Goal: Information Seeking & Learning: Learn about a topic

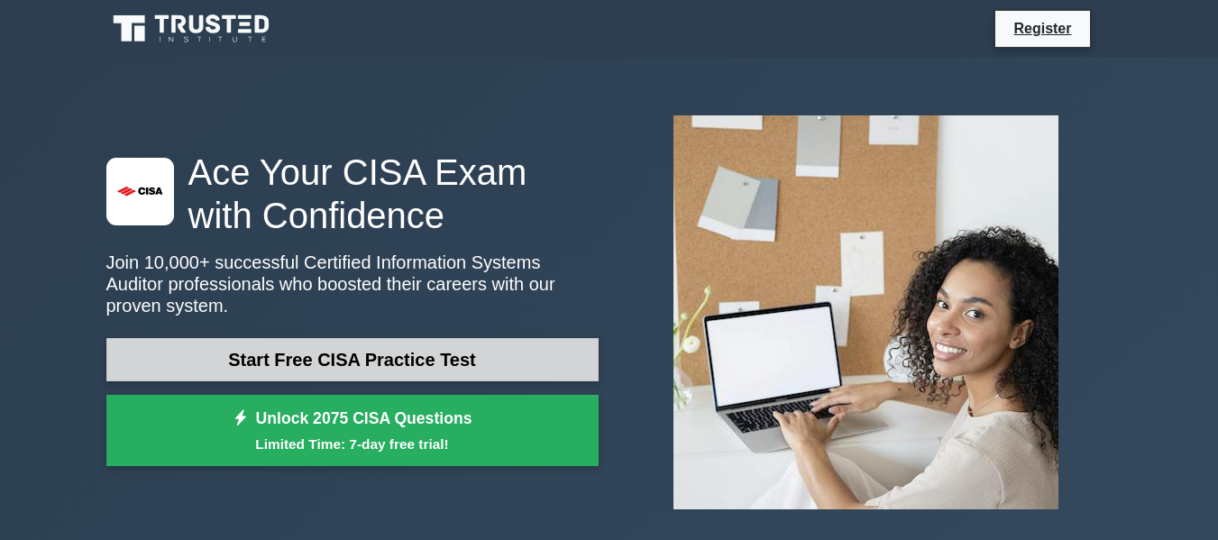
click at [306, 352] on link "Start Free CISA Practice Test" at bounding box center [352, 359] width 492 height 43
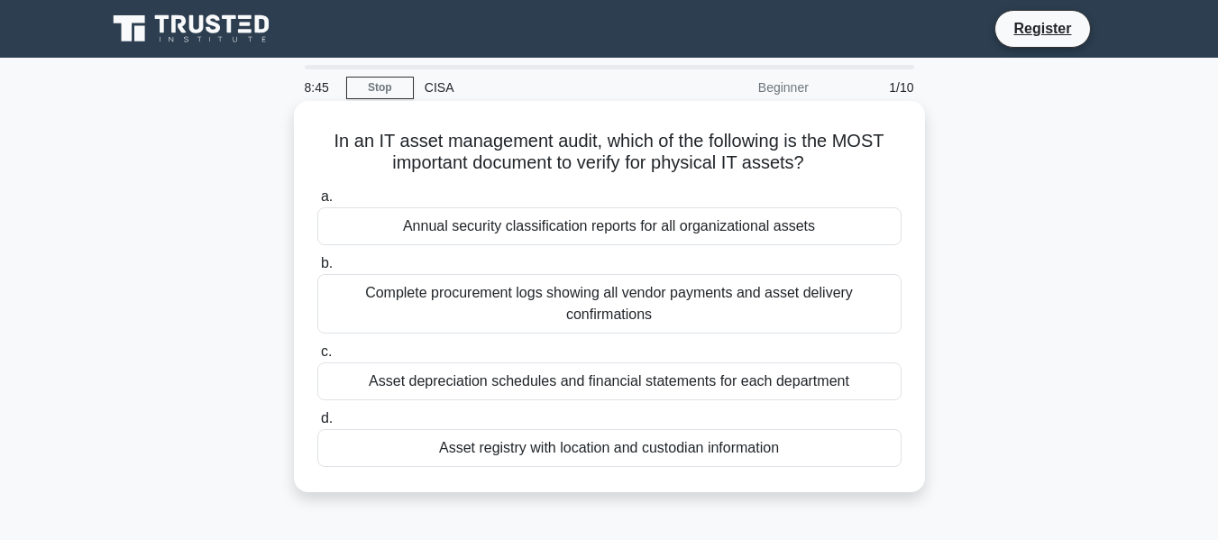
click at [439, 455] on div "Asset registry with location and custodian information" at bounding box center [609, 448] width 584 height 38
click at [317, 425] on input "d. Asset registry with location and custodian information" at bounding box center [317, 419] width 0 height 12
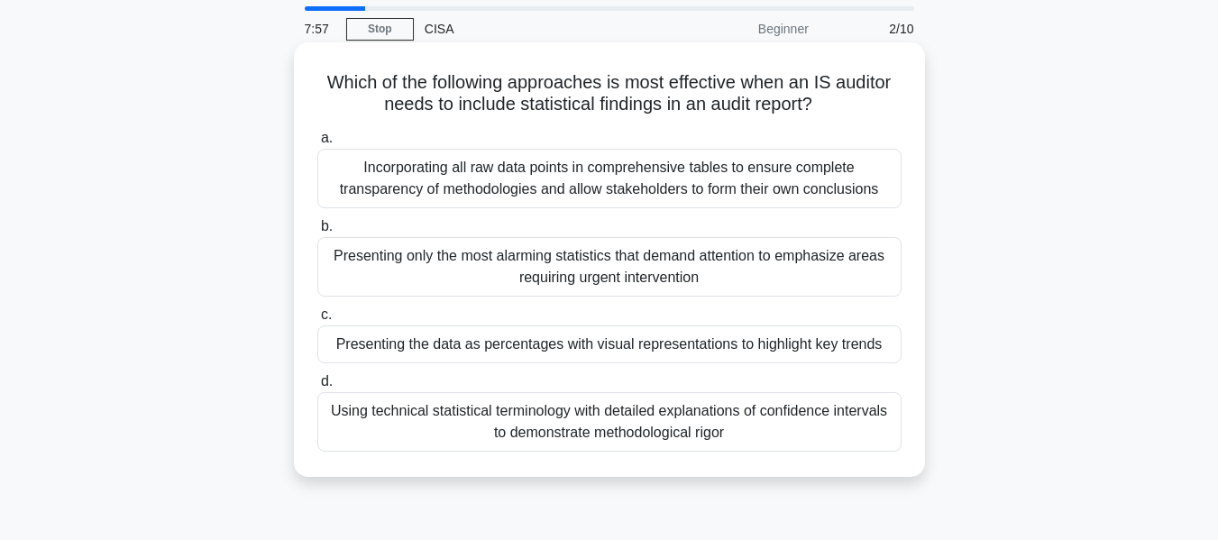
scroll to position [90, 0]
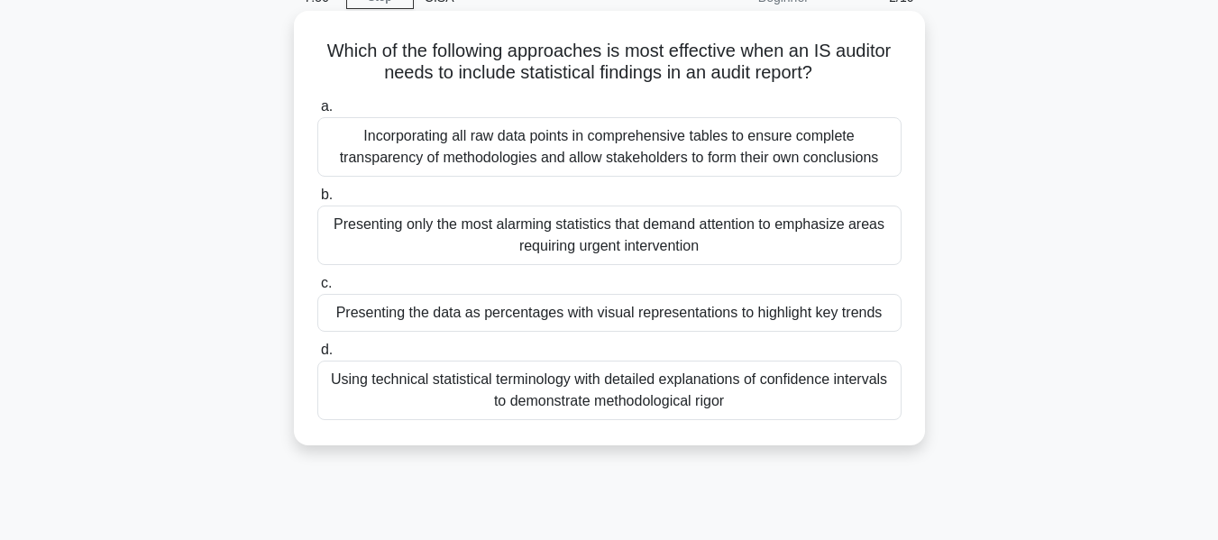
click at [572, 390] on div "Using technical statistical terminology with detailed explanations of confidenc…" at bounding box center [609, 391] width 584 height 60
click at [317, 356] on input "d. Using technical statistical terminology with detailed explanations of confid…" at bounding box center [317, 351] width 0 height 12
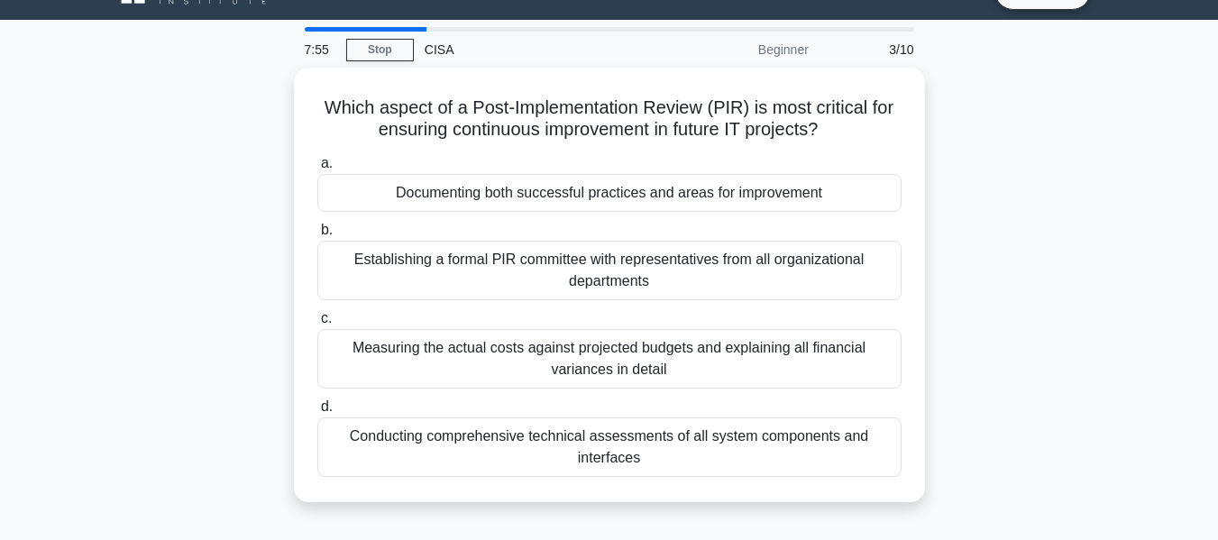
scroll to position [0, 0]
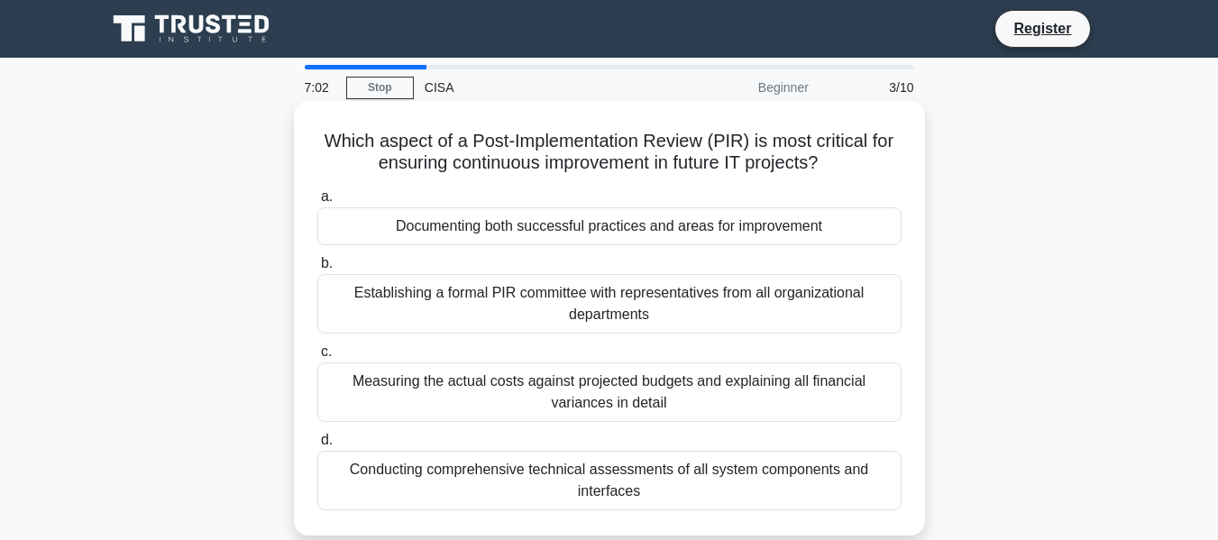
click at [455, 225] on div "Documenting both successful practices and areas for improvement" at bounding box center [609, 226] width 584 height 38
click at [317, 203] on input "a. Documenting both successful practices and areas for improvement" at bounding box center [317, 197] width 0 height 12
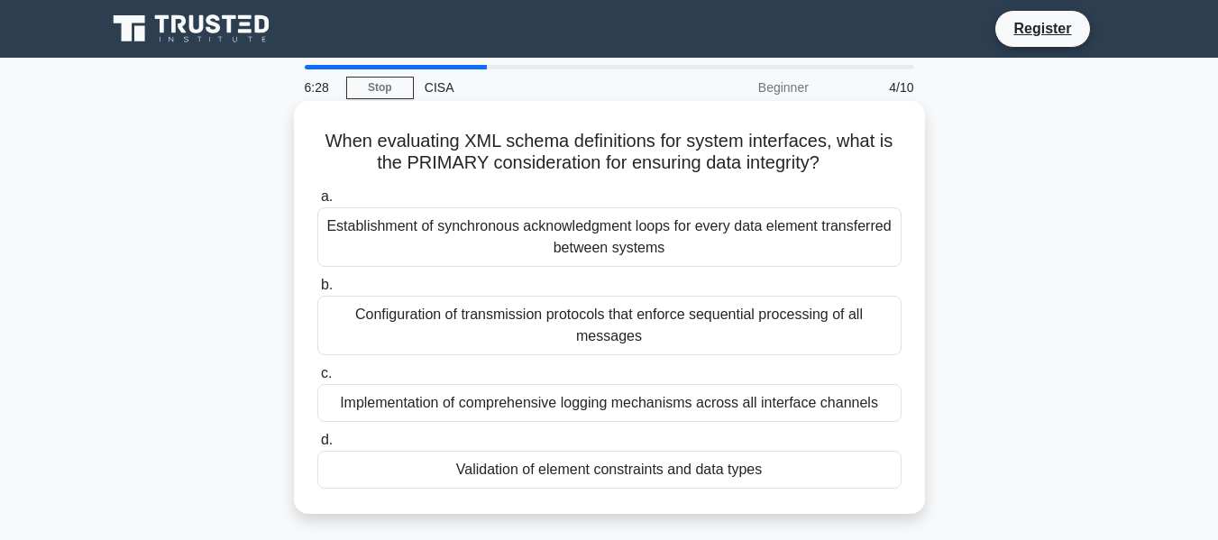
click at [787, 409] on div "Implementation of comprehensive logging mechanisms across all interface channels" at bounding box center [609, 403] width 584 height 38
click at [317, 380] on input "c. Implementation of comprehensive logging mechanisms across all interface chan…" at bounding box center [317, 374] width 0 height 12
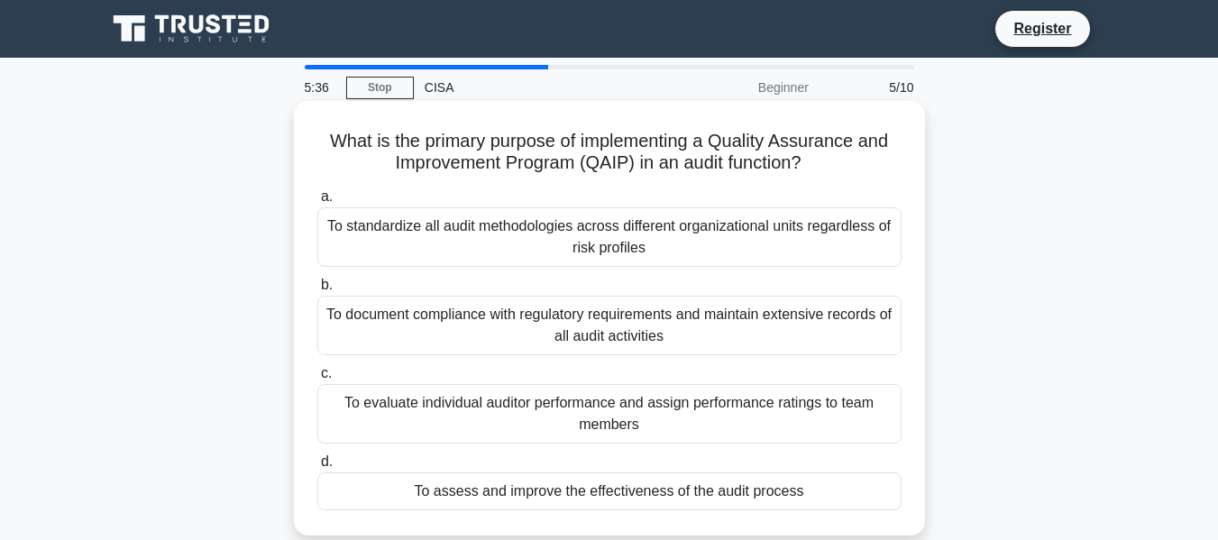
click at [603, 336] on div "To document compliance with regulatory requirements and maintain extensive reco…" at bounding box center [609, 326] width 584 height 60
click at [317, 291] on input "b. To document compliance with regulatory requirements and maintain extensive r…" at bounding box center [317, 286] width 0 height 12
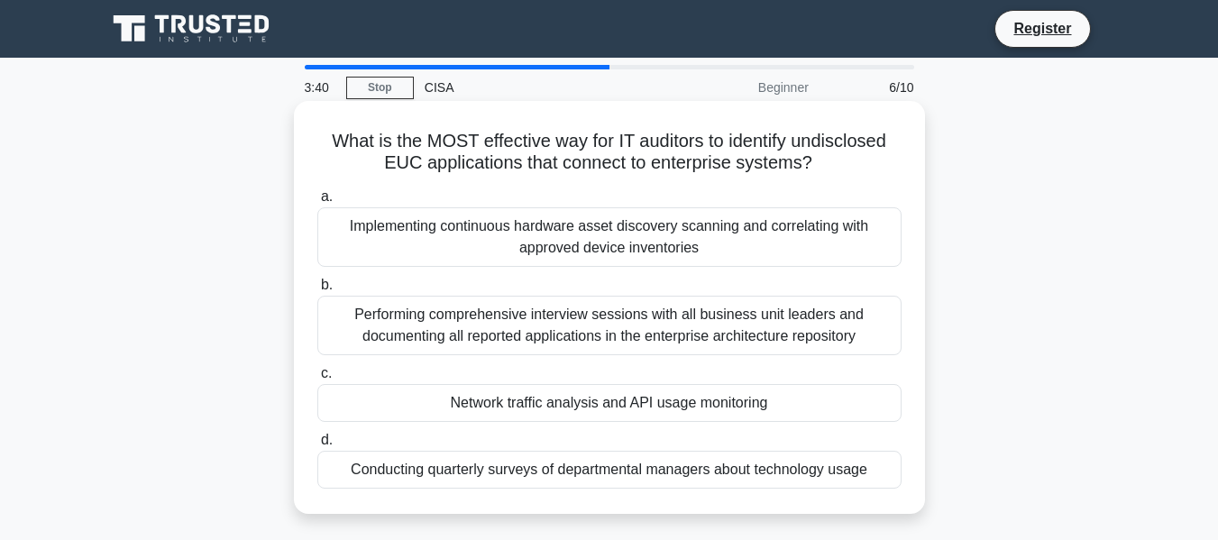
click at [527, 404] on div "Network traffic analysis and API usage monitoring" at bounding box center [609, 403] width 584 height 38
click at [317, 380] on input "c. Network traffic analysis and API usage monitoring" at bounding box center [317, 374] width 0 height 12
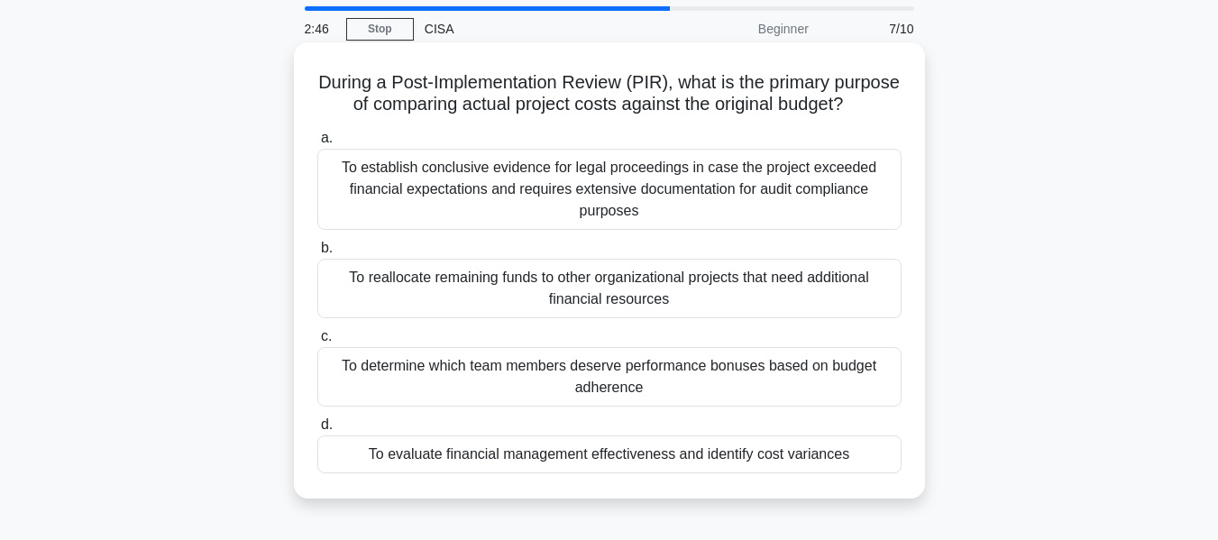
scroll to position [90, 0]
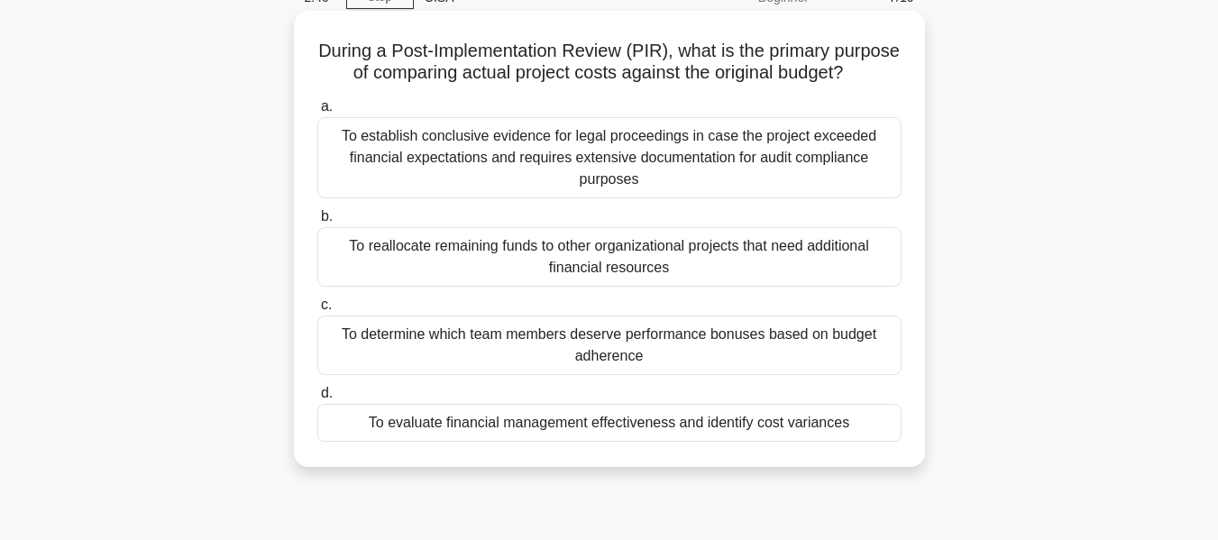
click at [596, 280] on div "To reallocate remaining funds to other organizational projects that need additi…" at bounding box center [609, 257] width 584 height 60
click at [317, 223] on input "b. To reallocate remaining funds to other organizational projects that need add…" at bounding box center [317, 217] width 0 height 12
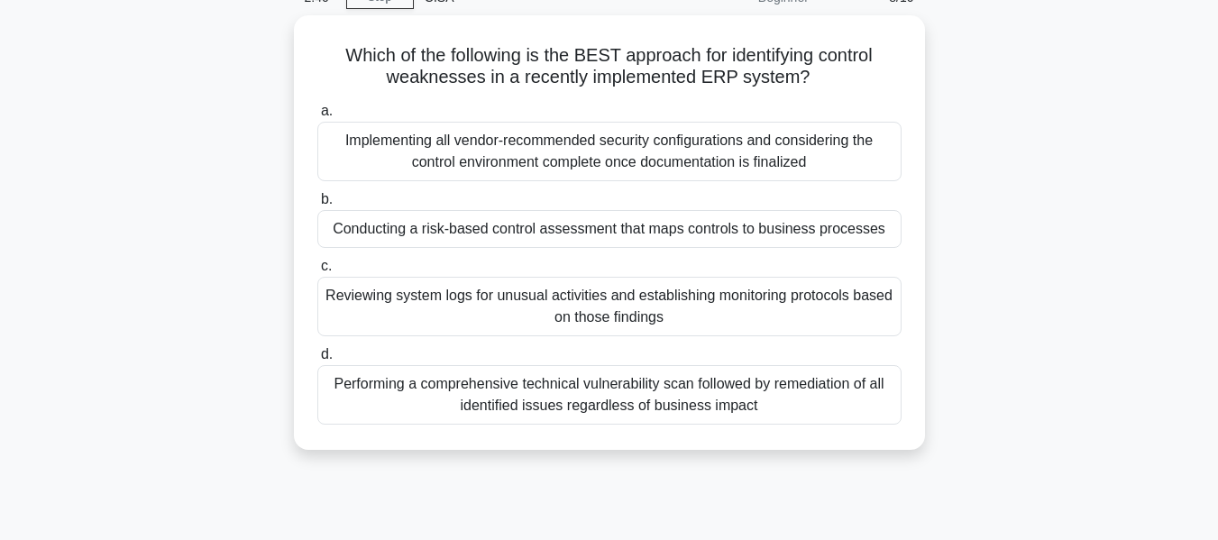
scroll to position [0, 0]
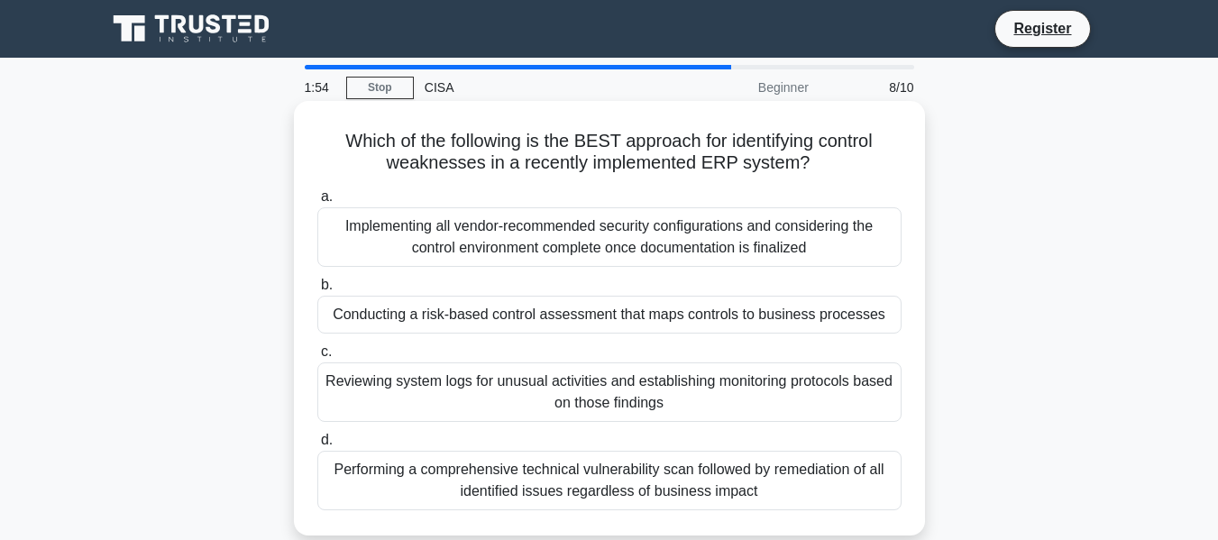
click at [394, 327] on div "Conducting a risk-based control assessment that maps controls to business proce…" at bounding box center [609, 315] width 584 height 38
click at [317, 291] on input "b. Conducting a risk-based control assessment that maps controls to business pr…" at bounding box center [317, 286] width 0 height 12
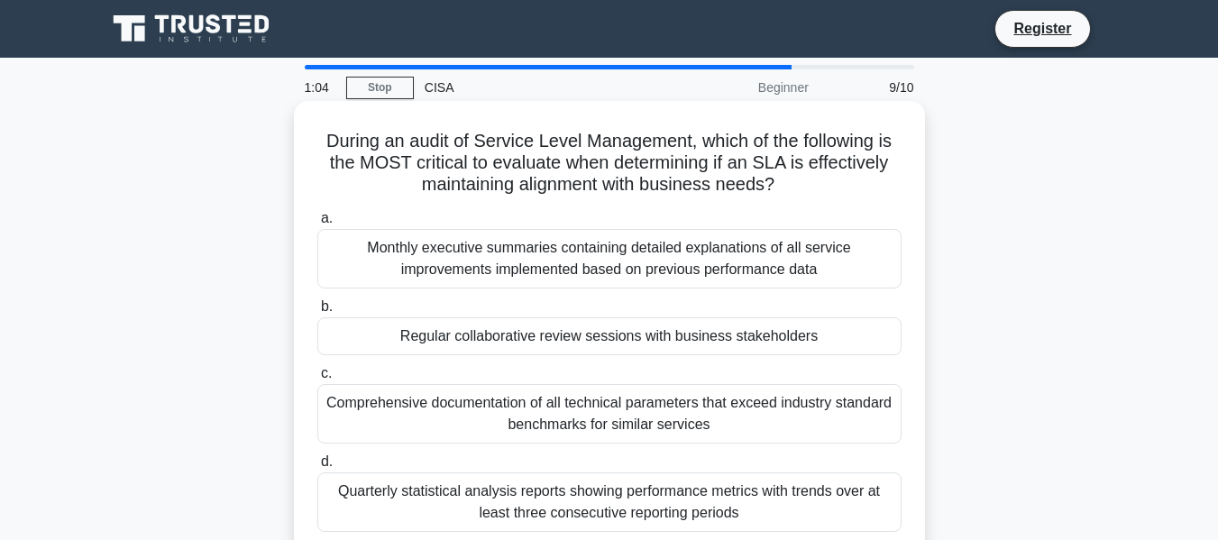
click at [618, 275] on div "Monthly executive summaries containing detailed explanations of all service imp…" at bounding box center [609, 259] width 584 height 60
click at [317, 225] on input "a. Monthly executive summaries containing detailed explanations of all service …" at bounding box center [317, 219] width 0 height 12
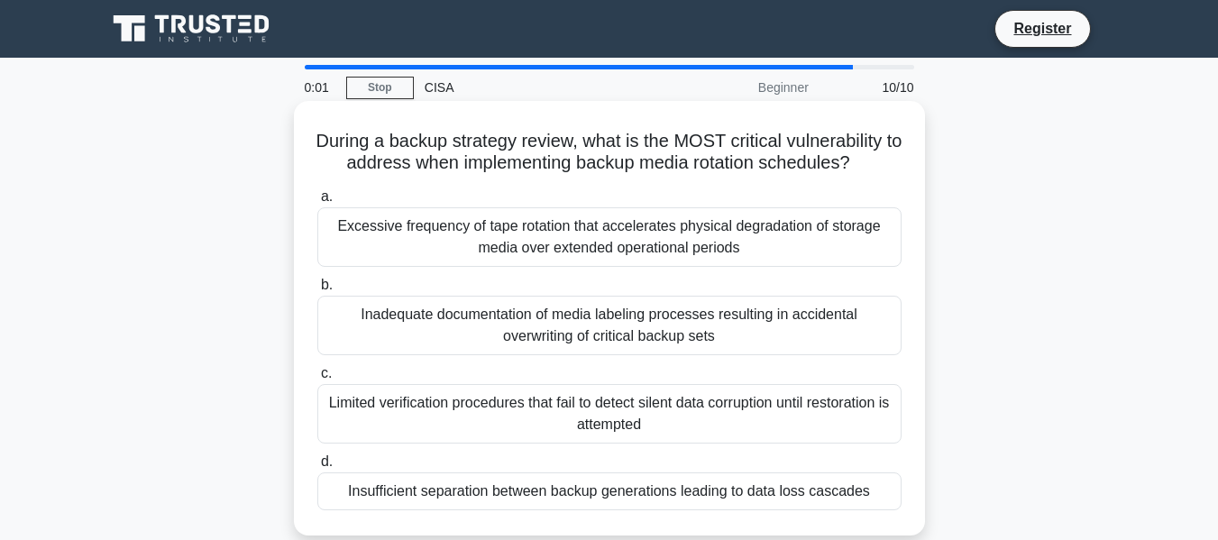
click at [669, 331] on div "Inadequate documentation of media labeling processes resulting in accidental ov…" at bounding box center [609, 326] width 584 height 60
click at [317, 291] on input "b. Inadequate documentation of media labeling processes resulting in accidental…" at bounding box center [317, 286] width 0 height 12
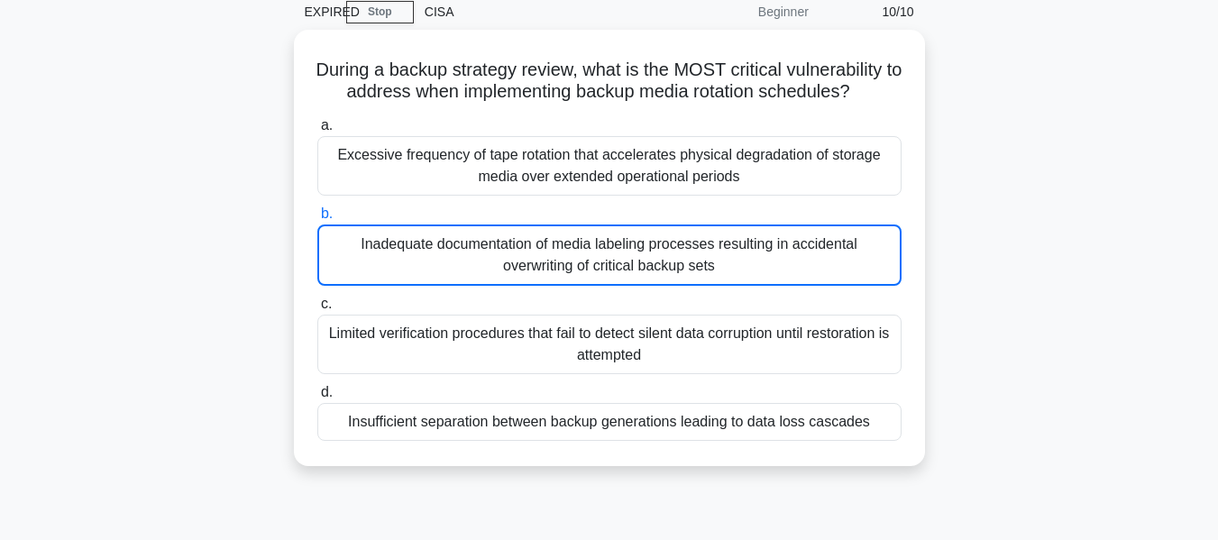
scroll to position [180, 0]
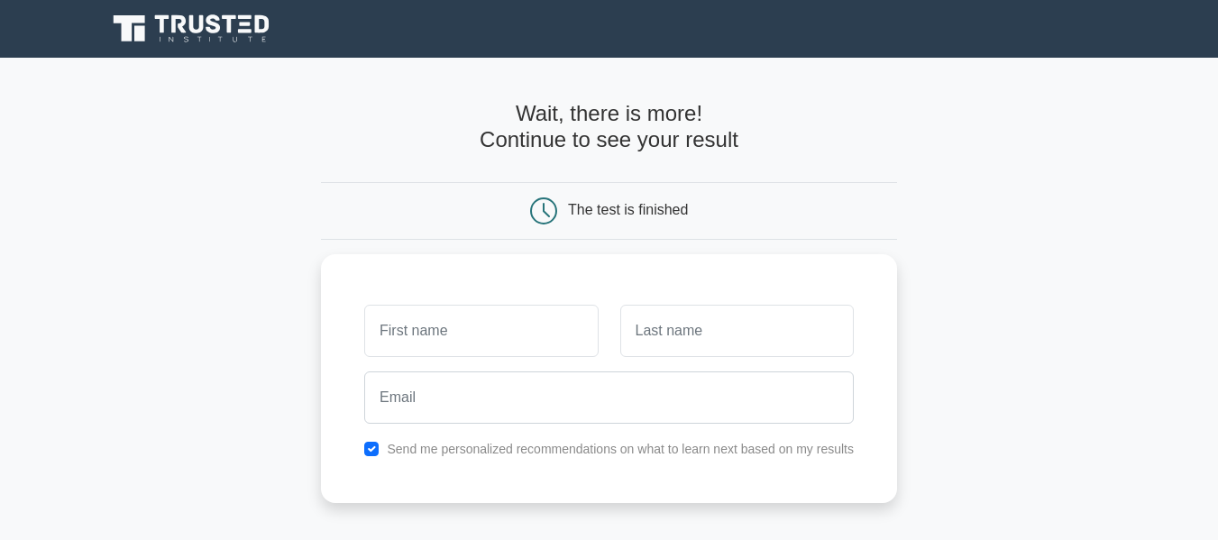
scroll to position [180, 0]
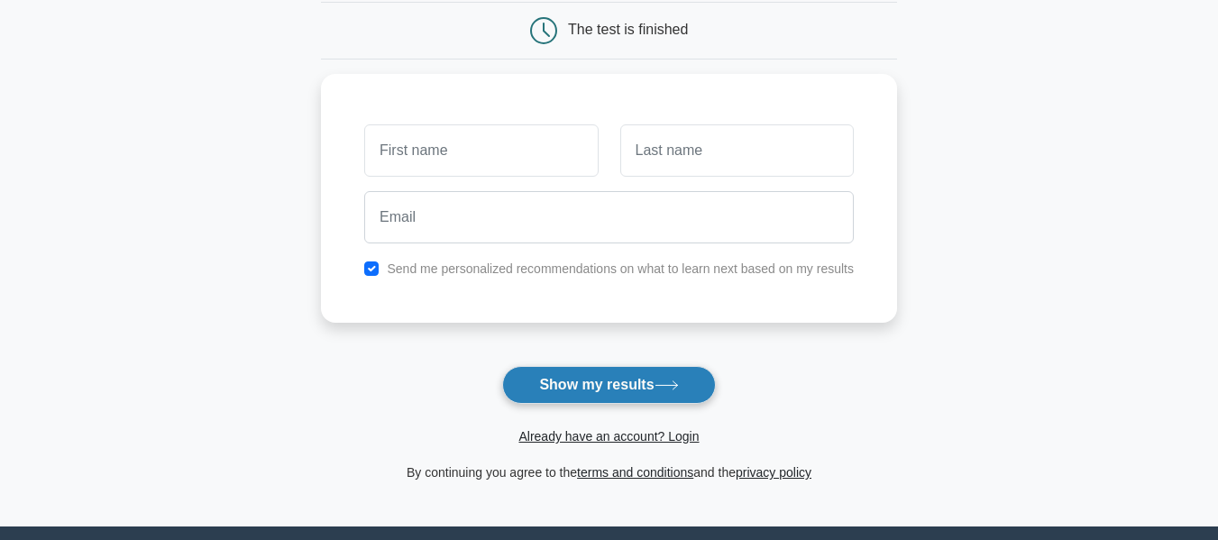
click at [580, 389] on button "Show my results" at bounding box center [608, 385] width 213 height 38
click at [896, 365] on main "Wait, there is more! Continue to see your result The test is finished and the" at bounding box center [609, 201] width 1218 height 649
